Goal: Check status: Check status

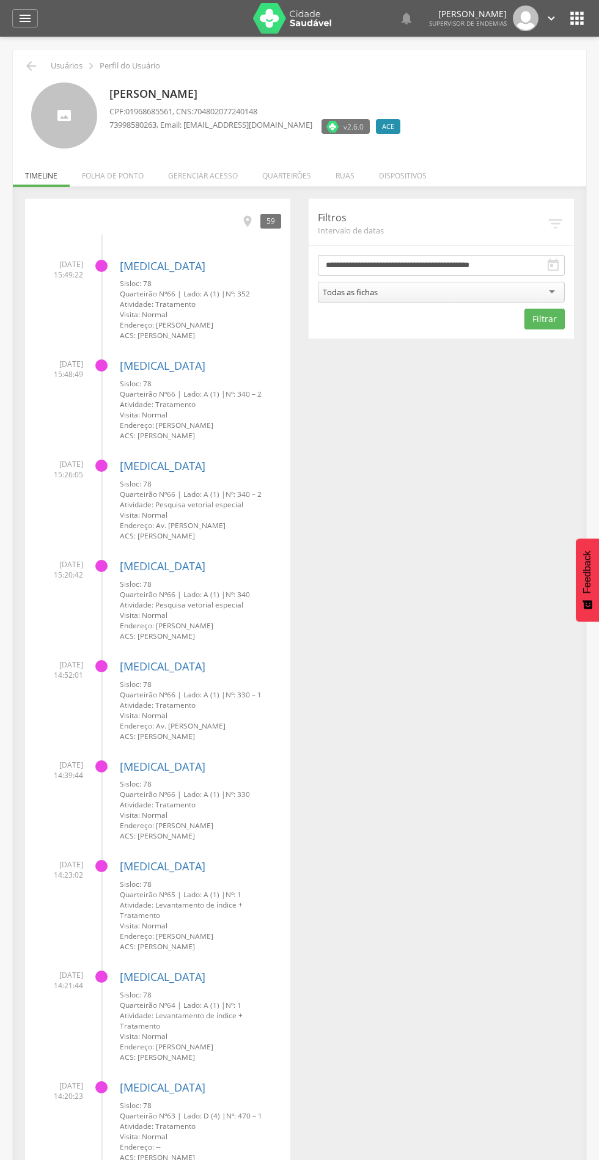
scroll to position [6, 0]
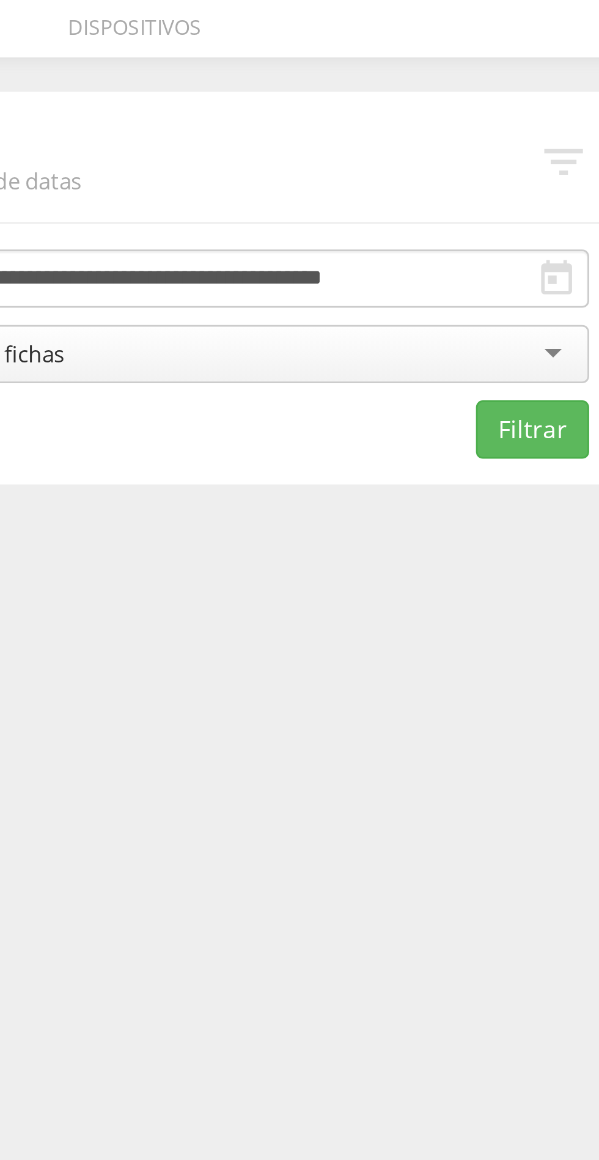
click at [555, 262] on icon "" at bounding box center [553, 259] width 15 height 15
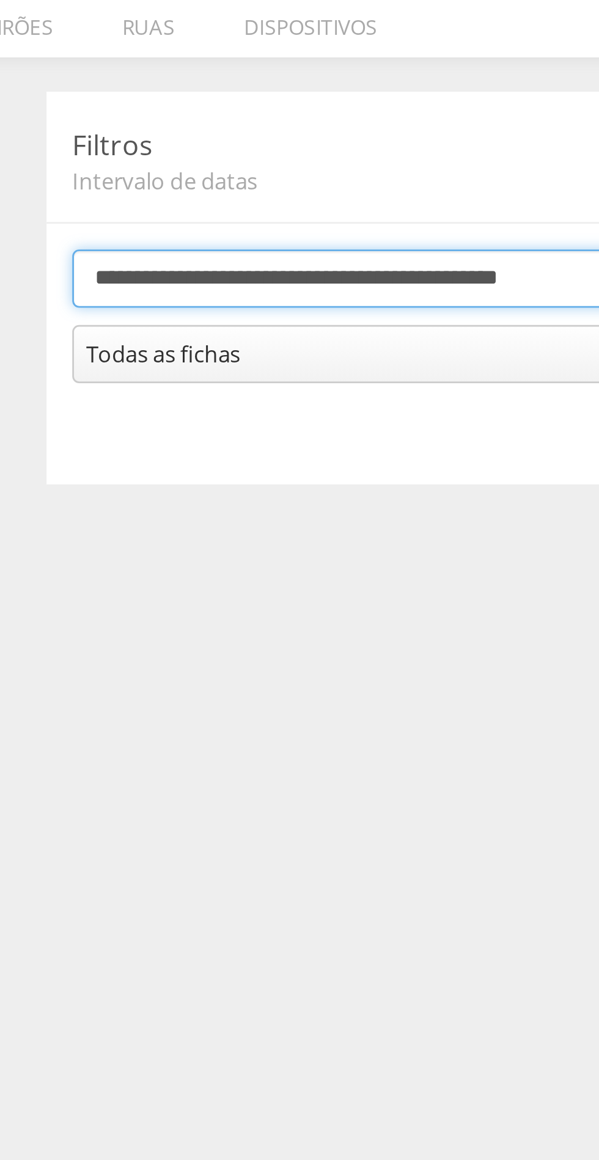
click at [438, 259] on body " Supervisão Ranking Aplicativo desatualizado Última sincronização Mapa de ende…" at bounding box center [299, 574] width 599 height 1160
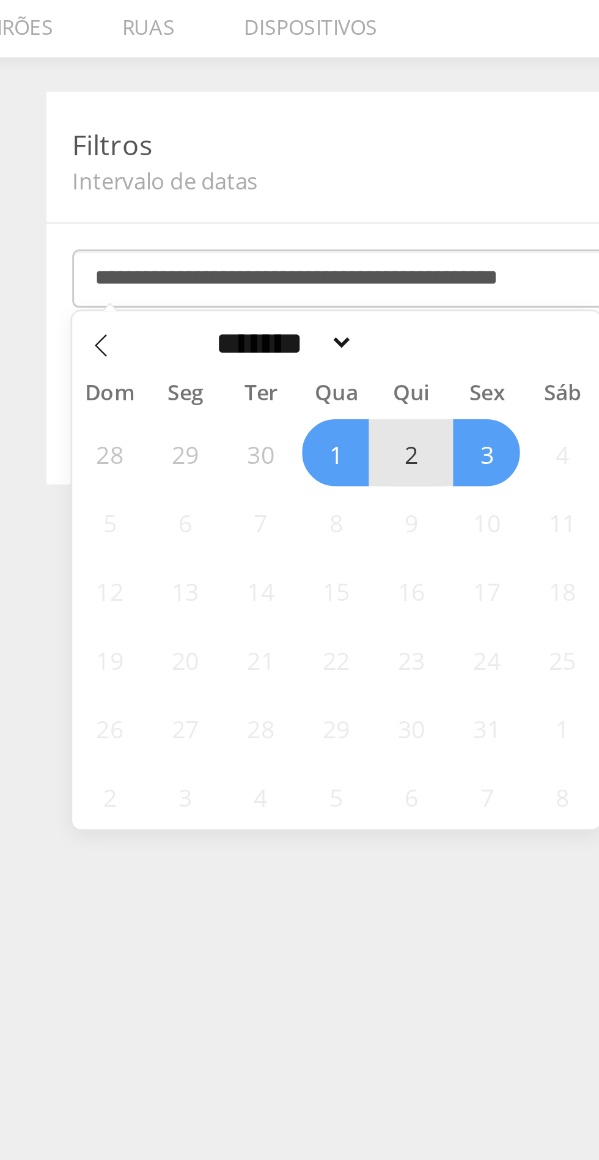
click at [330, 287] on icon at bounding box center [328, 284] width 4 height 8
select select "*"
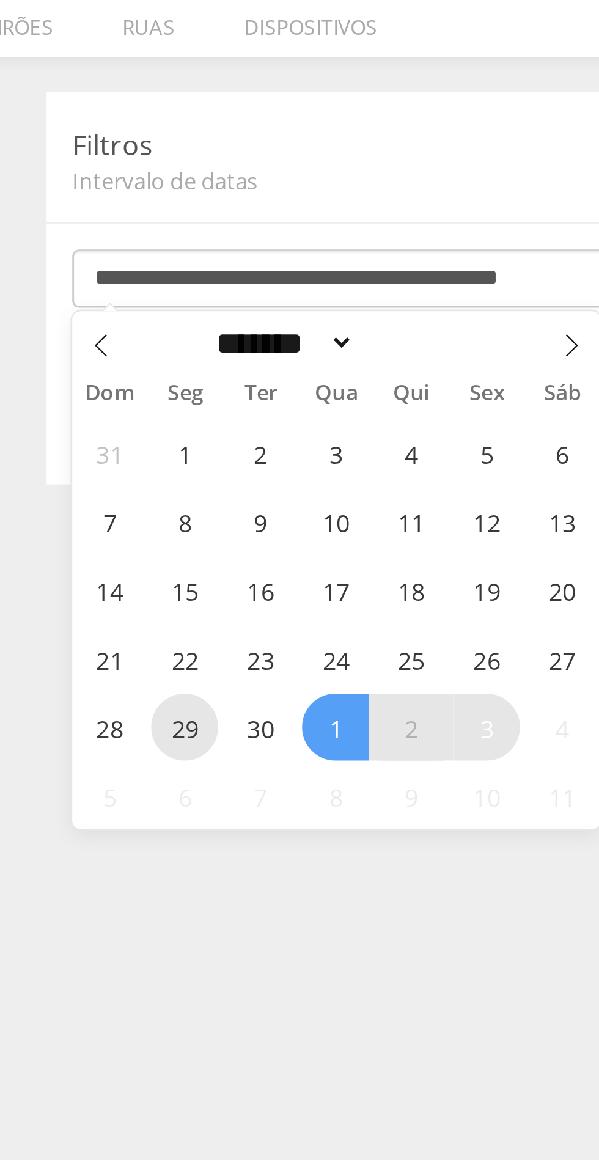
click at [362, 424] on span "29" at bounding box center [358, 420] width 24 height 24
type input "**********"
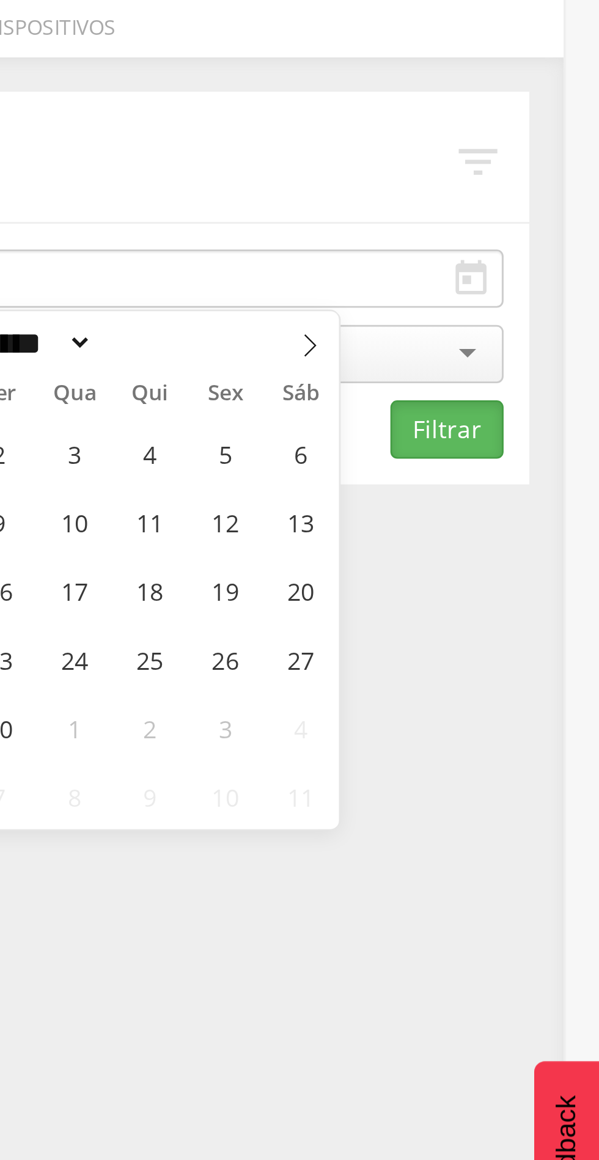
click at [547, 315] on button "Filtrar" at bounding box center [544, 313] width 40 height 21
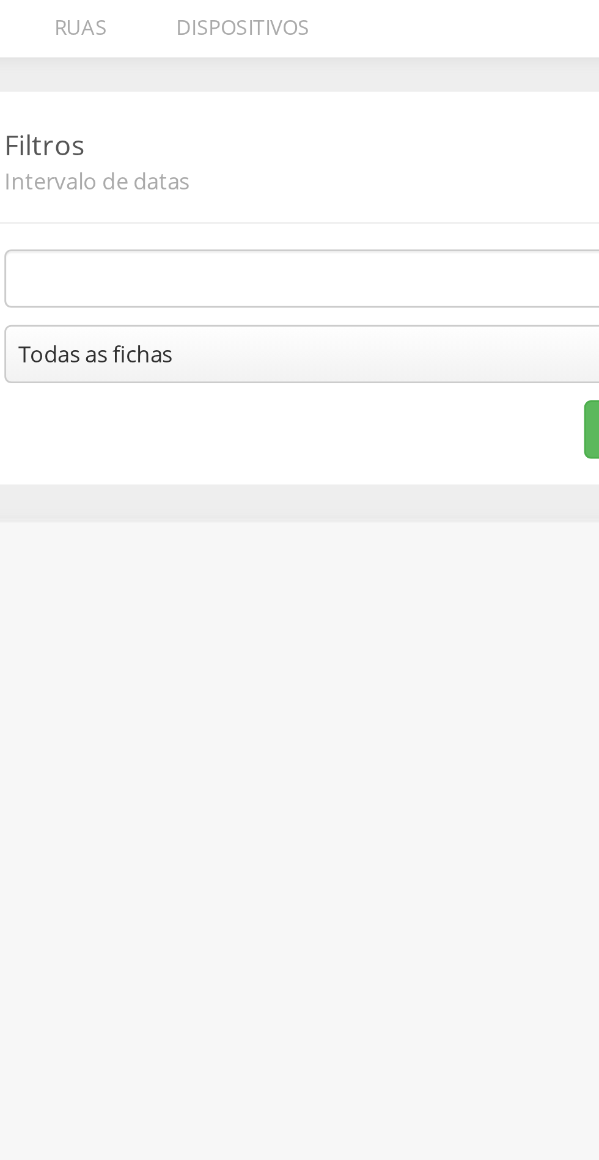
click at [386, 382] on div " Usuários  Perfil do Usuário [PERSON_NAME] CPF: 01968685561 , CNS: 7048020772…" at bounding box center [299, 611] width 599 height 1160
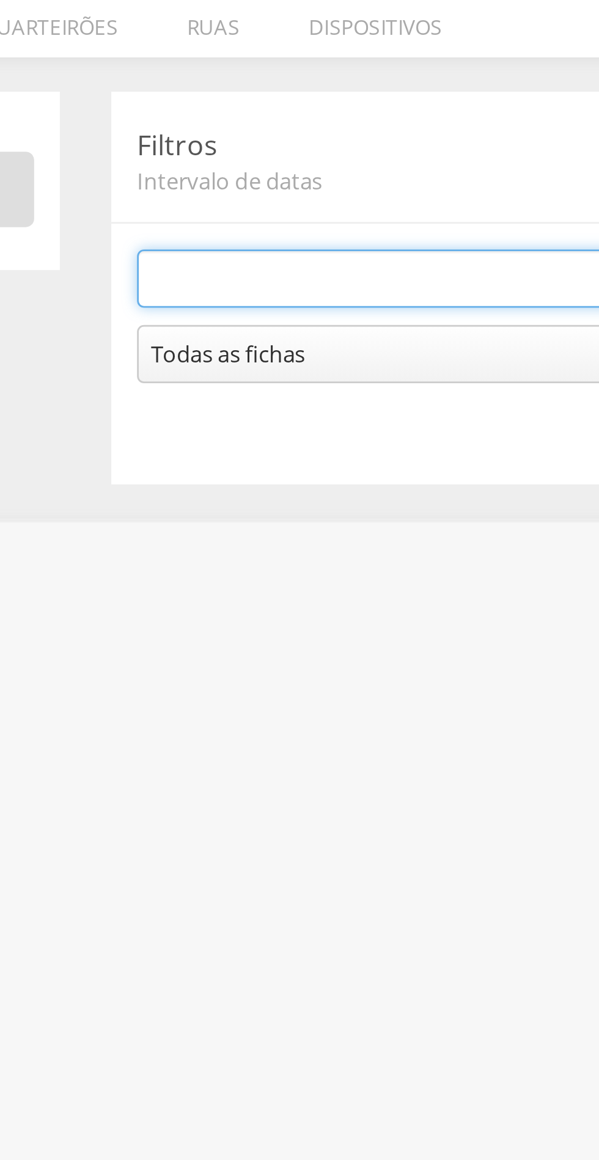
click at [344, 256] on input "text" at bounding box center [441, 259] width 247 height 21
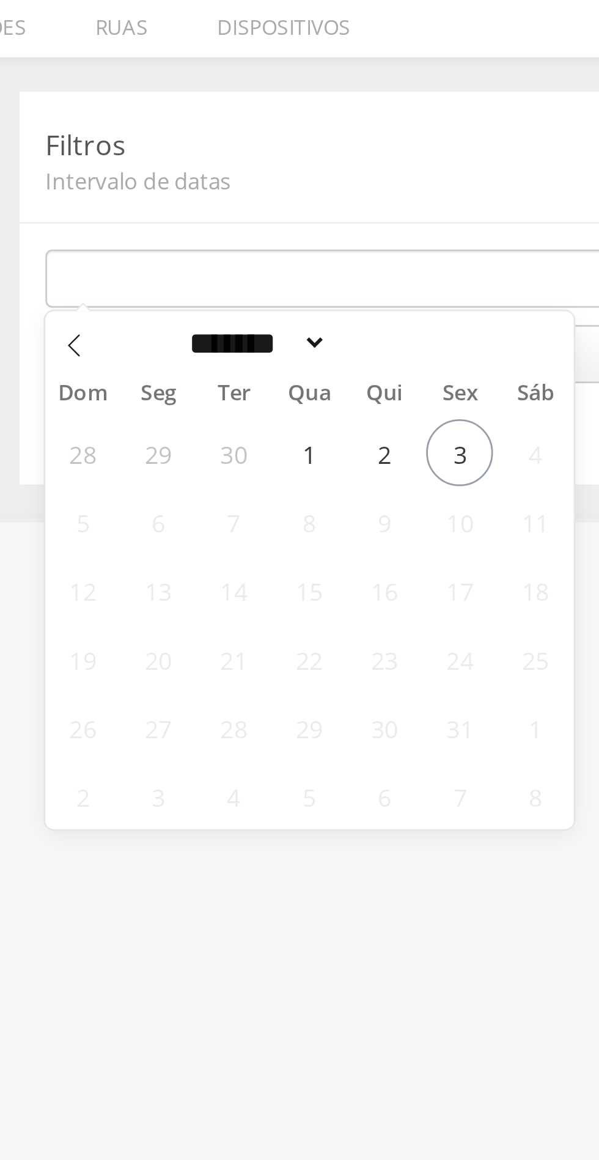
click at [336, 281] on span at bounding box center [328, 281] width 21 height 21
select select "*"
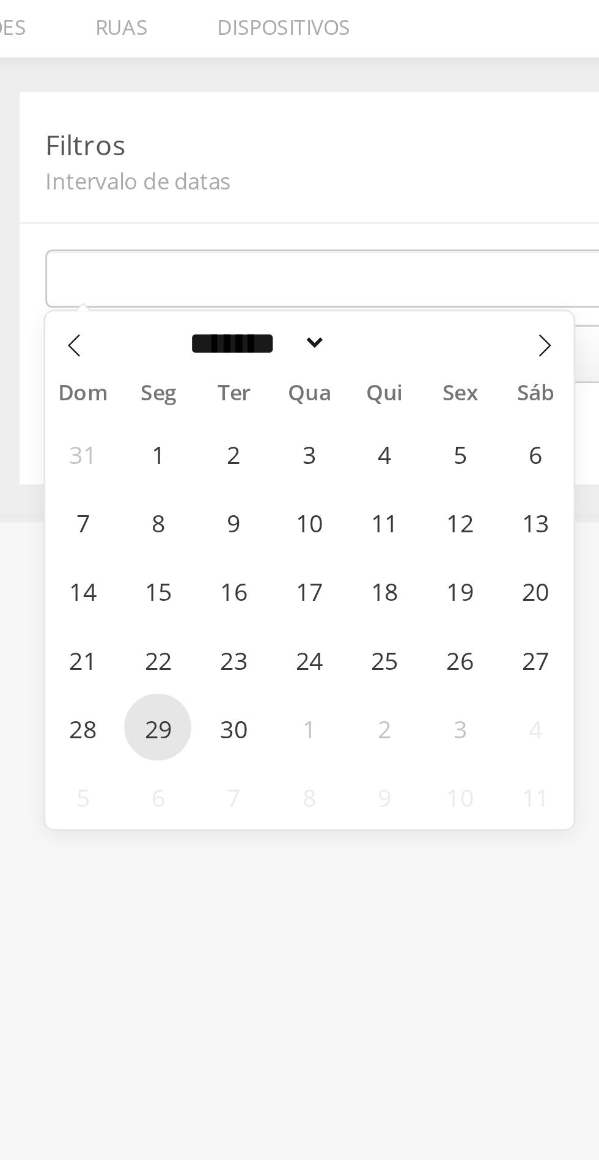
click at [362, 417] on span "29" at bounding box center [358, 420] width 24 height 24
type input "**********"
click at [362, 419] on span "29" at bounding box center [358, 420] width 24 height 24
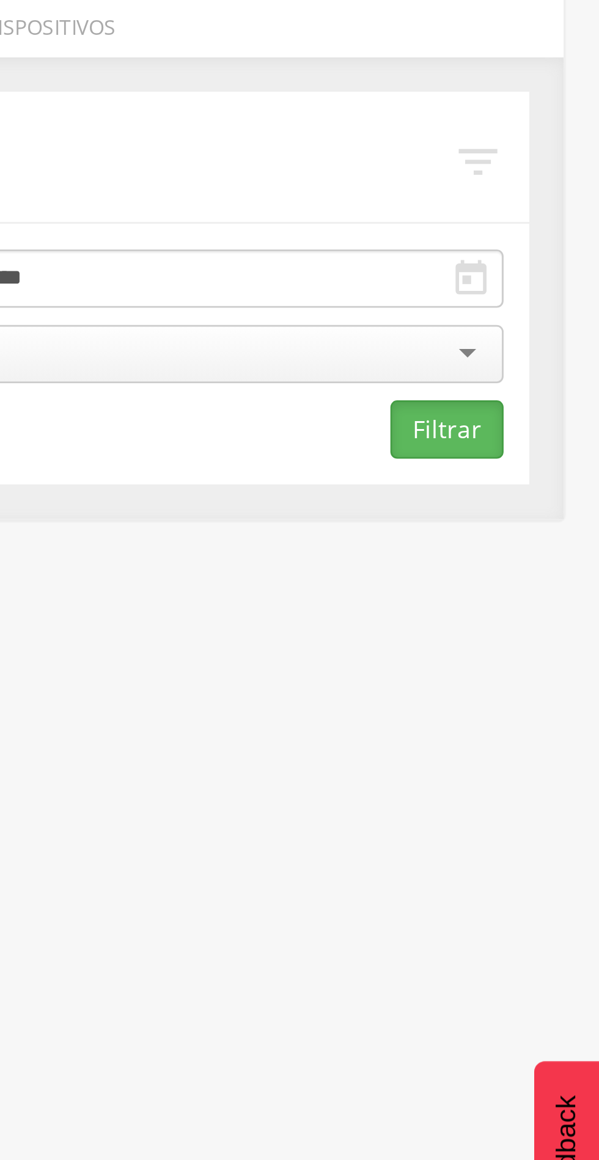
click at [551, 315] on button "Filtrar" at bounding box center [544, 313] width 40 height 21
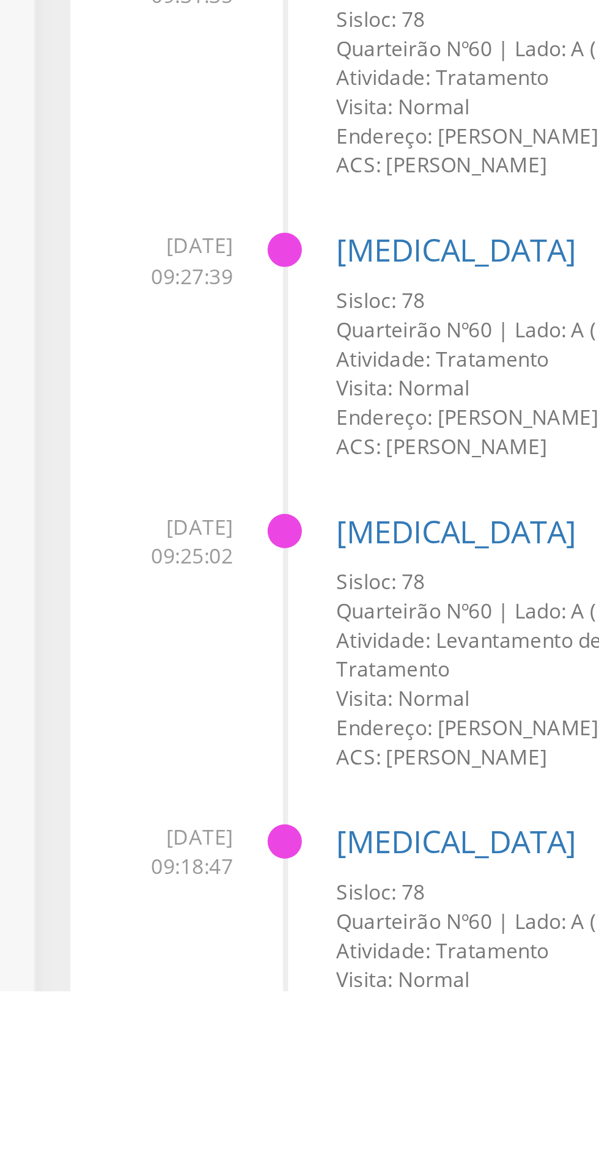
scroll to position [3490, 0]
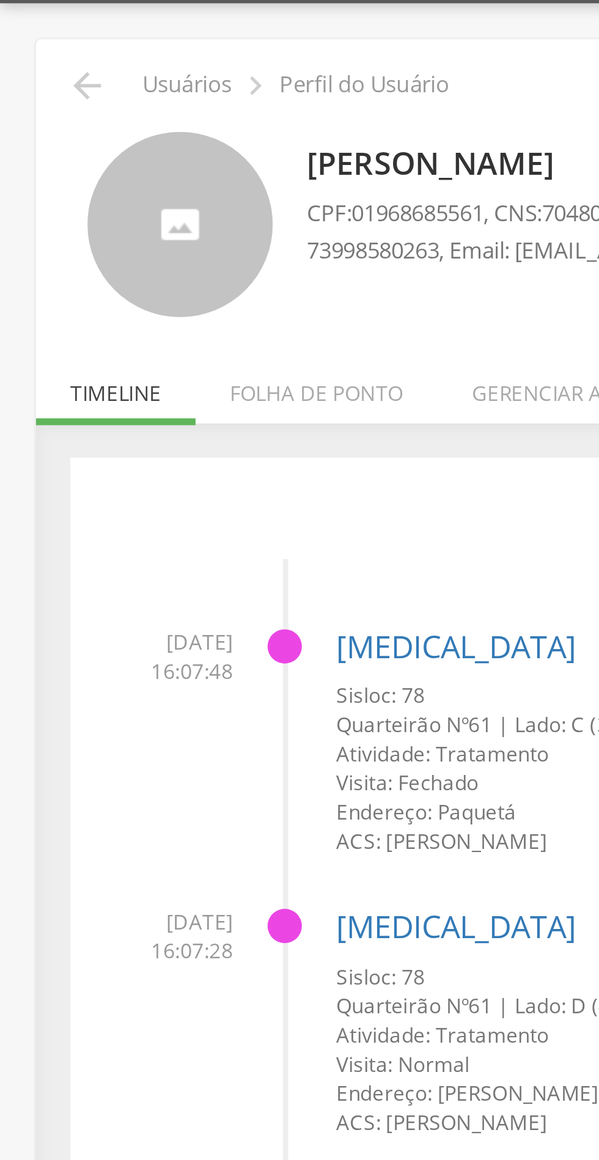
scroll to position [29, 0]
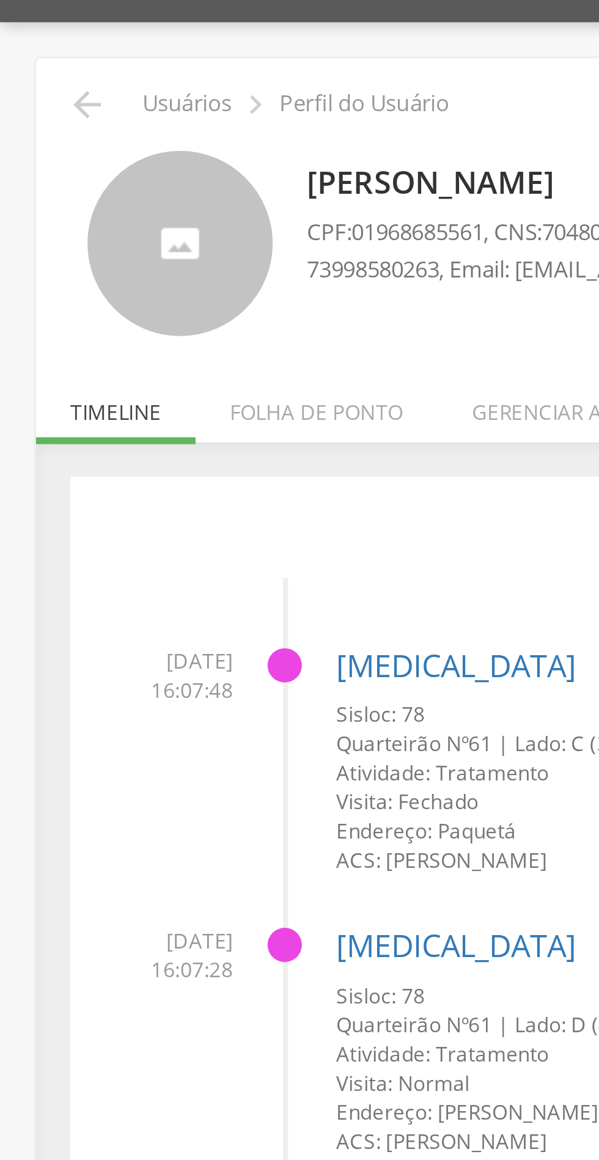
click at [35, 40] on icon "" at bounding box center [31, 37] width 15 height 15
